Goal: Navigation & Orientation: Find specific page/section

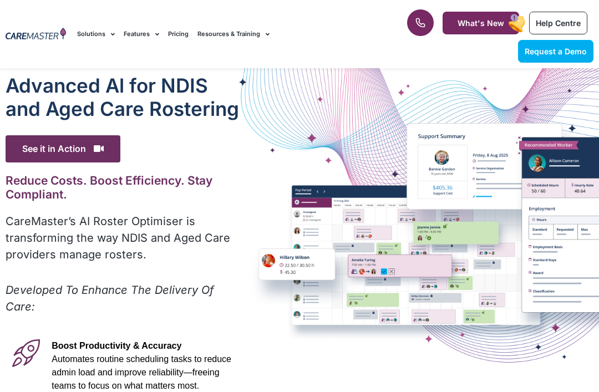
click at [431, 12] on div at bounding box center [420, 24] width 27 height 31
click at [412, 44] on div "1300 557 952 What's New Help Centre Request a Demo" at bounding box center [493, 34] width 212 height 68
click at [411, 44] on div "1300 557 952 What's New Help Centre Request a Demo" at bounding box center [493, 34] width 212 height 68
click at [412, 47] on div "1300 557 952 What's New Help Centre Request a Demo" at bounding box center [493, 34] width 212 height 68
click at [414, 48] on div "1300 557 952 What's New Help Centre Request a Demo" at bounding box center [493, 34] width 212 height 68
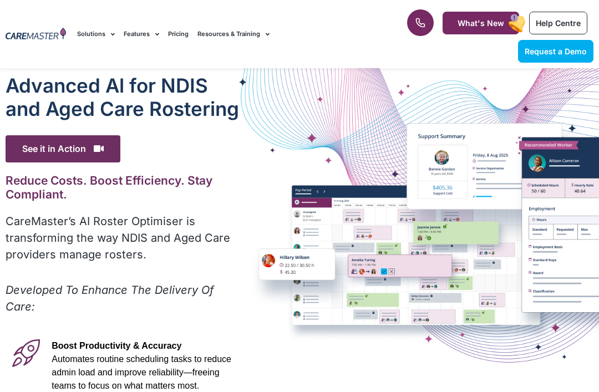
click at [416, 43] on div "1300 557 952 What's New Help Centre Request a Demo" at bounding box center [493, 34] width 212 height 68
click at [424, 45] on div "1300 557 952 What's New Help Centre Request a Demo" at bounding box center [493, 34] width 212 height 68
click at [492, 74] on div "Advanced Al for NDIS and Aged Care Rostering See it in Action Video Player [URL…" at bounding box center [299, 364] width 599 height 593
click at [473, 49] on div "1300 557 952 What's New Help Centre Request a Demo" at bounding box center [493, 34] width 212 height 68
click at [479, 33] on link "What's New" at bounding box center [481, 23] width 77 height 23
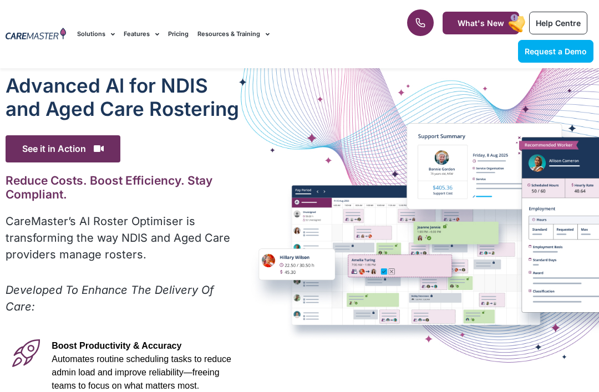
click at [485, 44] on div "1300 557 952 What's New Help Centre Request a Demo" at bounding box center [493, 34] width 212 height 68
